Goal: Check status: Check status

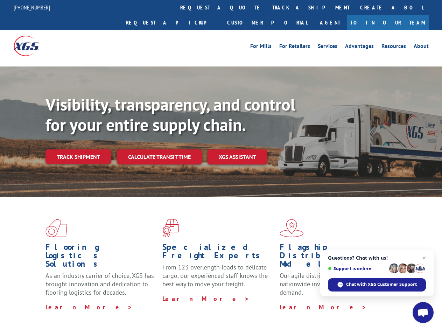
click at [221, 165] on div "Visibility, transparency, and control for your entire supply chain. Track shipm…" at bounding box center [243, 143] width 396 height 98
click at [267, 7] on link "track a shipment" at bounding box center [311, 7] width 88 height 15
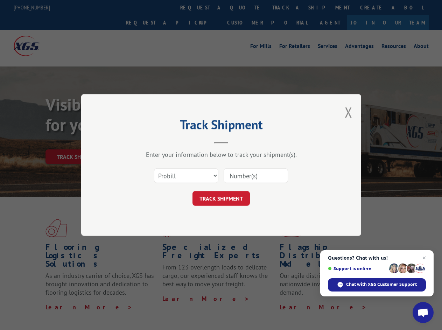
click at [244, 7] on div "Track Shipment Enter your information below to track your shipment(s). Select c…" at bounding box center [221, 165] width 442 height 330
click at [288, 7] on div "Track Shipment Enter your information below to track your shipment(s). Select c…" at bounding box center [221, 165] width 442 height 330
click at [78, 141] on div "Track Shipment Enter your information below to track your shipment(s). Select c…" at bounding box center [221, 165] width 442 height 330
click at [159, 141] on header "Track Shipment" at bounding box center [221, 132] width 210 height 24
click at [238, 141] on header "Track Shipment" at bounding box center [221, 132] width 210 height 24
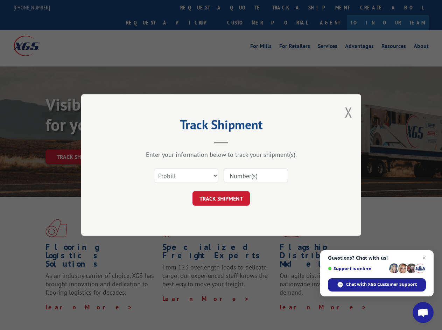
click at [423, 312] on span "Open chat" at bounding box center [423, 313] width 12 height 10
